Goal: Task Accomplishment & Management: Complete application form

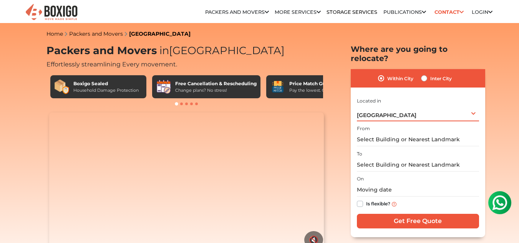
click at [452, 105] on div "[GEOGRAPHIC_DATA] Select City [GEOGRAPHIC_DATA] [GEOGRAPHIC_DATA] [GEOGRAPHIC_D…" at bounding box center [418, 113] width 122 height 16
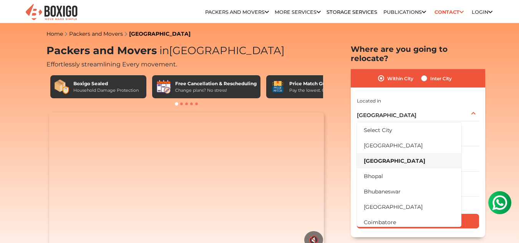
click at [437, 74] on label "Inter City" at bounding box center [441, 78] width 22 height 9
click at [427, 74] on input "Inter City" at bounding box center [424, 78] width 6 height 8
radio input "true"
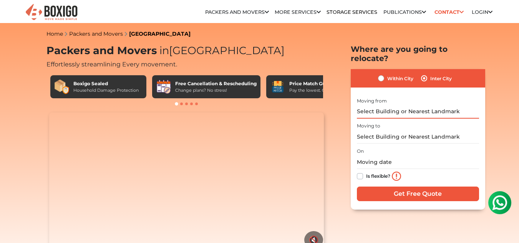
click at [423, 107] on input "text" at bounding box center [418, 111] width 122 height 13
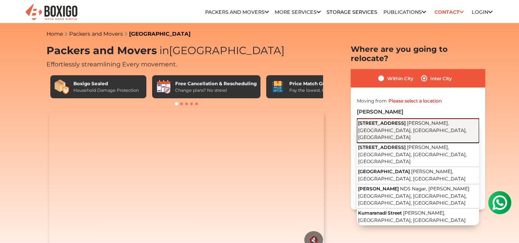
click at [400, 120] on span "[PERSON_NAME], [GEOGRAPHIC_DATA], [GEOGRAPHIC_DATA], [GEOGRAPHIC_DATA]" at bounding box center [412, 130] width 109 height 20
type input "[STREET_ADDRESS][PERSON_NAME]"
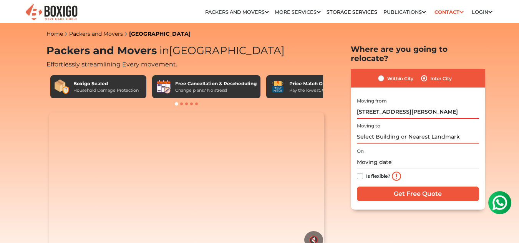
click at [406, 130] on input "text" at bounding box center [418, 136] width 122 height 13
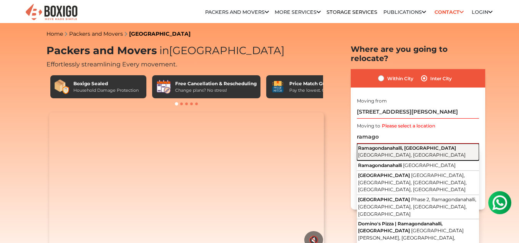
click at [411, 144] on button "Ramagondanahalli, [GEOGRAPHIC_DATA], [GEOGRAPHIC_DATA]" at bounding box center [418, 152] width 122 height 17
type input "Ramagondanahalli, [GEOGRAPHIC_DATA], [GEOGRAPHIC_DATA], [GEOGRAPHIC_DATA]"
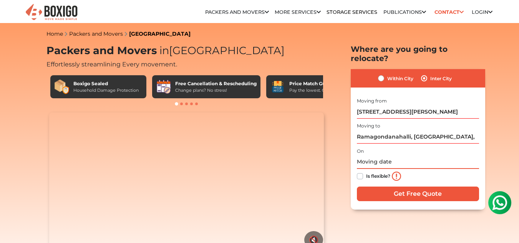
click at [367, 156] on input "text" at bounding box center [418, 162] width 122 height 13
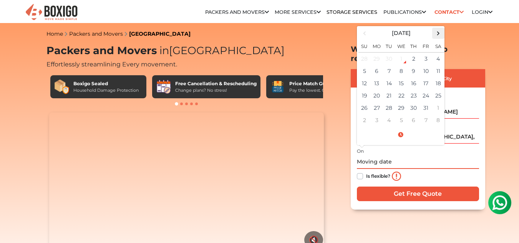
click at [439, 28] on span at bounding box center [438, 33] width 10 height 10
click at [367, 28] on span at bounding box center [364, 33] width 10 height 10
click at [437, 52] on td "4" at bounding box center [438, 58] width 12 height 13
type input "[DATE] 12:00 AM"
click at [368, 172] on label "Is flexible?" at bounding box center [378, 176] width 24 height 8
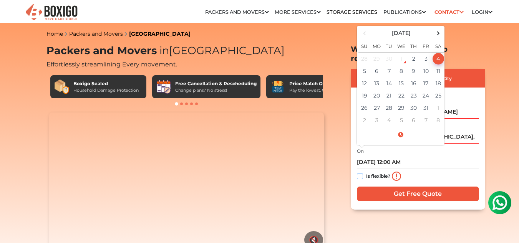
click at [363, 172] on input "Is flexible?" at bounding box center [360, 176] width 6 height 8
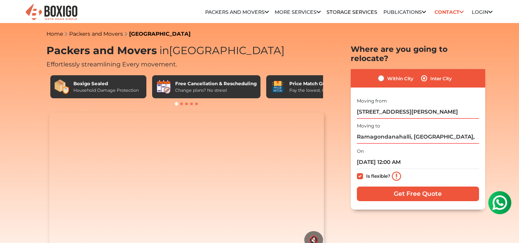
click at [368, 172] on label "Is flexible?" at bounding box center [378, 176] width 24 height 8
click at [363, 172] on input "Is flexible?" at bounding box center [360, 176] width 6 height 8
checkbox input "false"
click at [406, 156] on input "[DATE] 12:00 AM" at bounding box center [418, 162] width 122 height 13
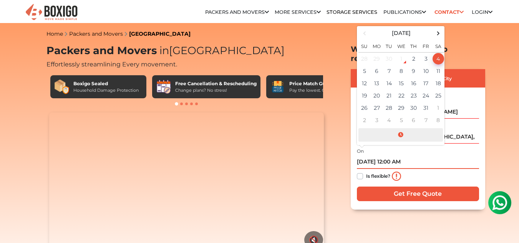
click at [403, 128] on span at bounding box center [400, 134] width 85 height 13
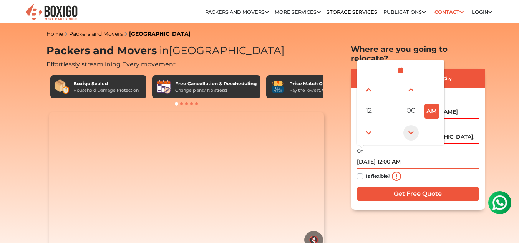
click at [413, 125] on span at bounding box center [410, 132] width 15 height 15
click at [412, 82] on span at bounding box center [410, 89] width 15 height 15
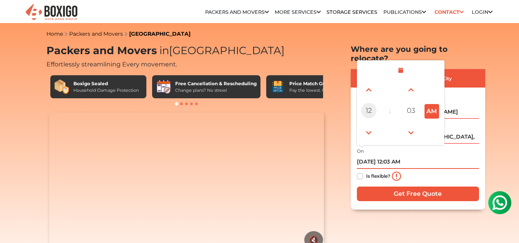
click at [372, 103] on span "12" at bounding box center [368, 110] width 15 height 15
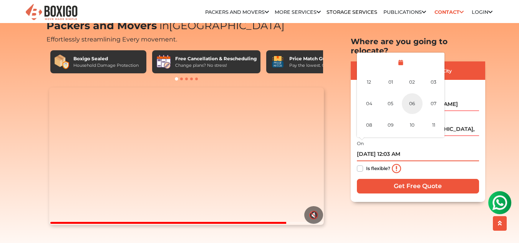
scroll to position [38, 0]
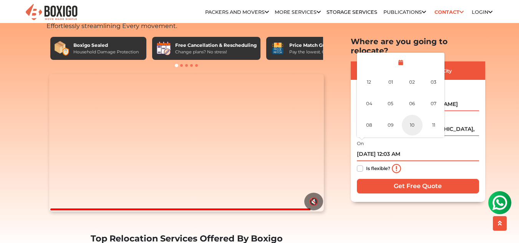
click at [416, 116] on div "10" at bounding box center [412, 124] width 21 height 21
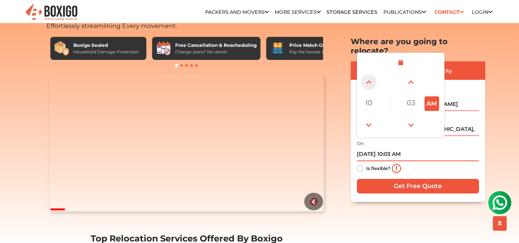
click at [370, 76] on span at bounding box center [368, 82] width 15 height 15
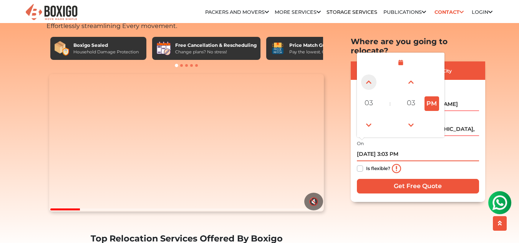
click at [370, 76] on span at bounding box center [368, 82] width 15 height 15
click at [365, 118] on span at bounding box center [368, 125] width 15 height 15
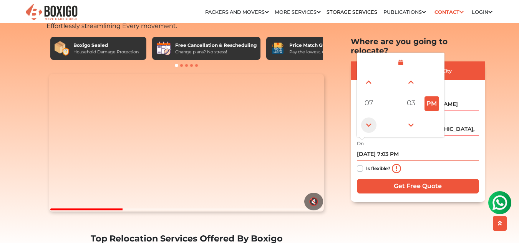
type input "[DATE] 6:03 PM"
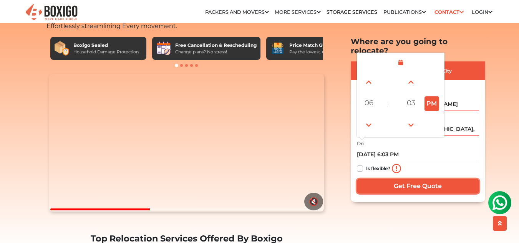
click at [425, 179] on input "Get Free Quote" at bounding box center [418, 186] width 122 height 15
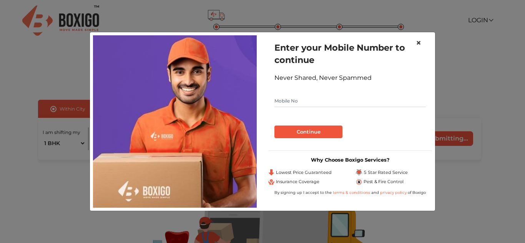
click at [421, 38] on span "×" at bounding box center [418, 42] width 5 height 11
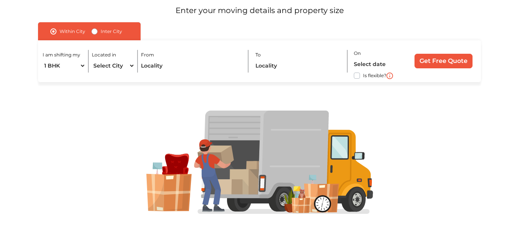
scroll to position [39, 0]
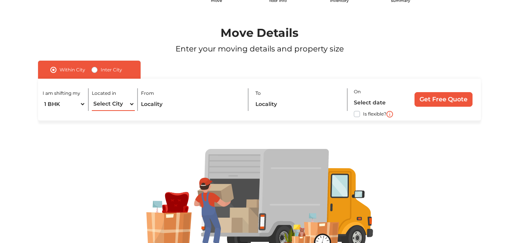
click at [124, 106] on select "Select City Bangalore Bengaluru Bhopal Bhubaneswar Chennai Coimbatore Cuttack D…" at bounding box center [113, 104] width 43 height 13
click at [163, 55] on div "Move Details Enter your moving details and property size" at bounding box center [259, 43] width 489 height 35
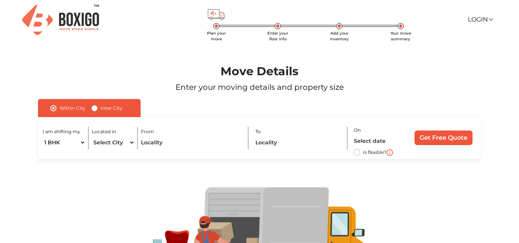
scroll to position [0, 0]
